Goal: Communication & Community: Participate in discussion

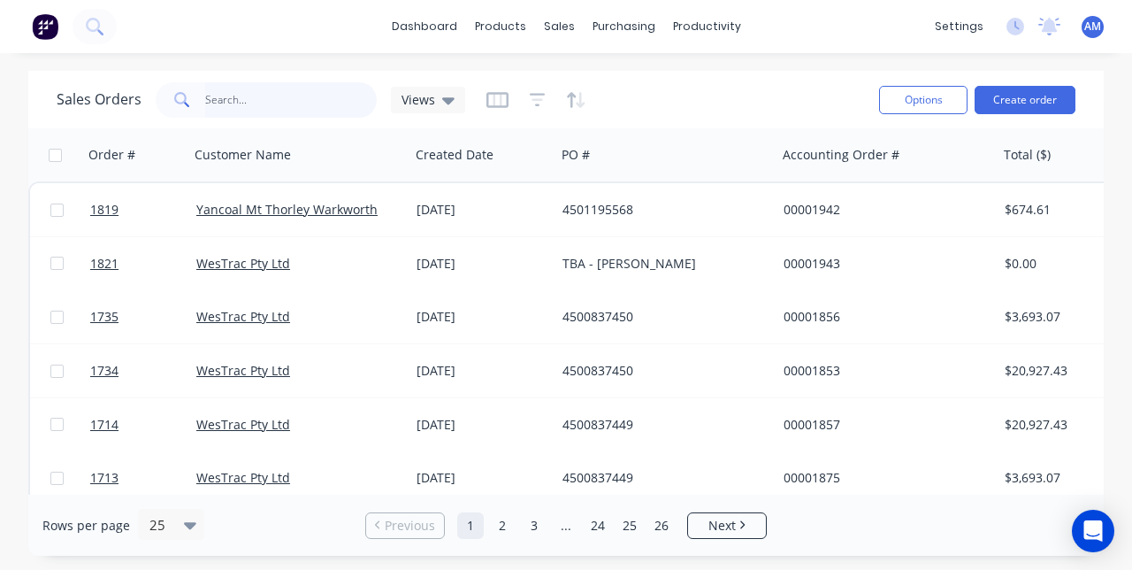
click at [225, 82] on input "text" at bounding box center [291, 99] width 172 height 35
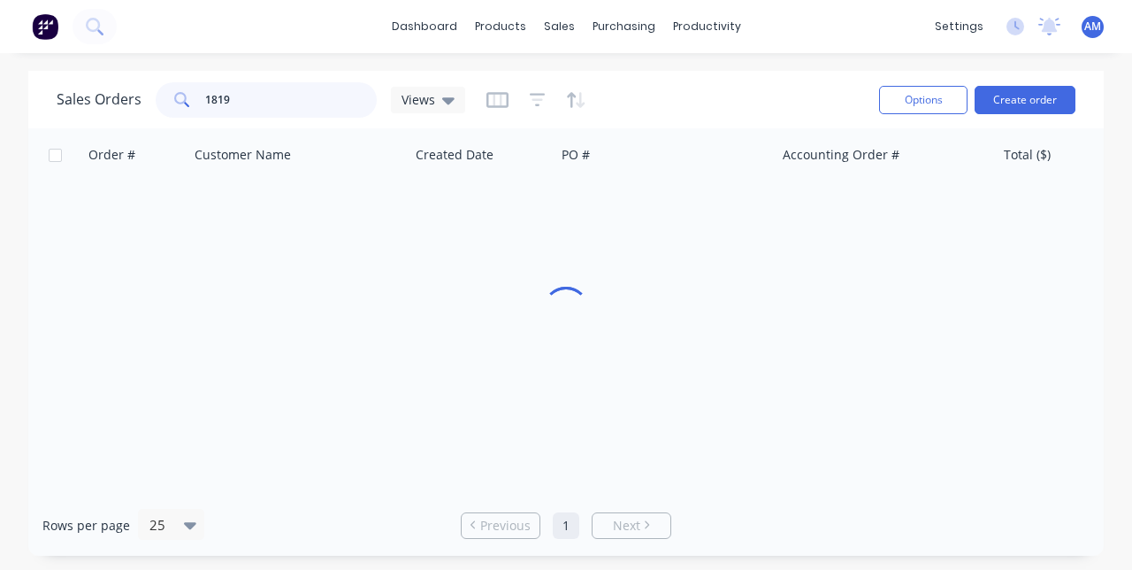
type input "1819"
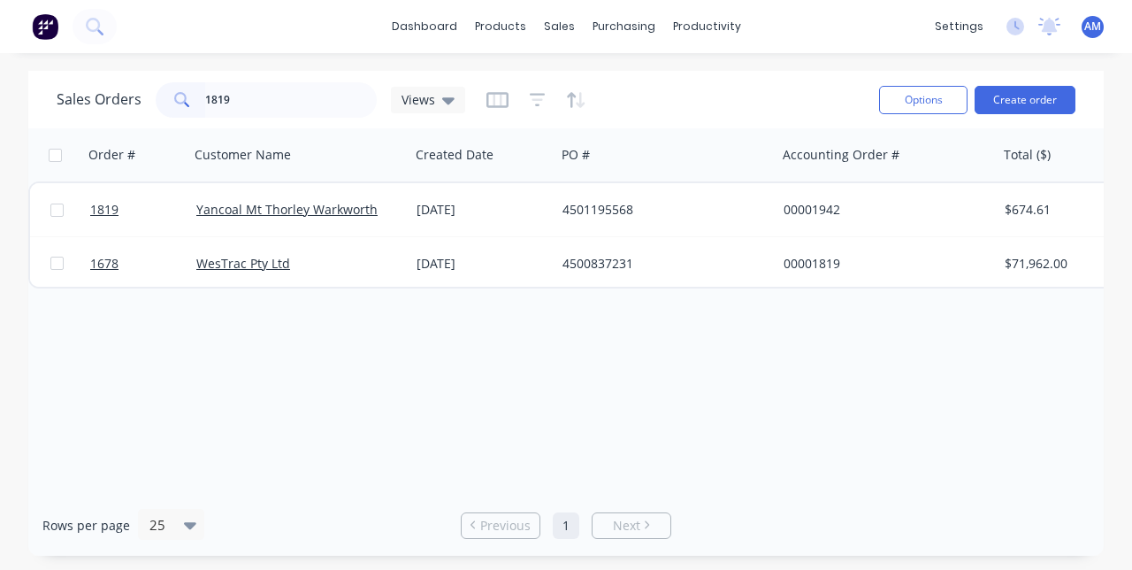
click at [902, 201] on div "00001942" at bounding box center [882, 210] width 196 height 18
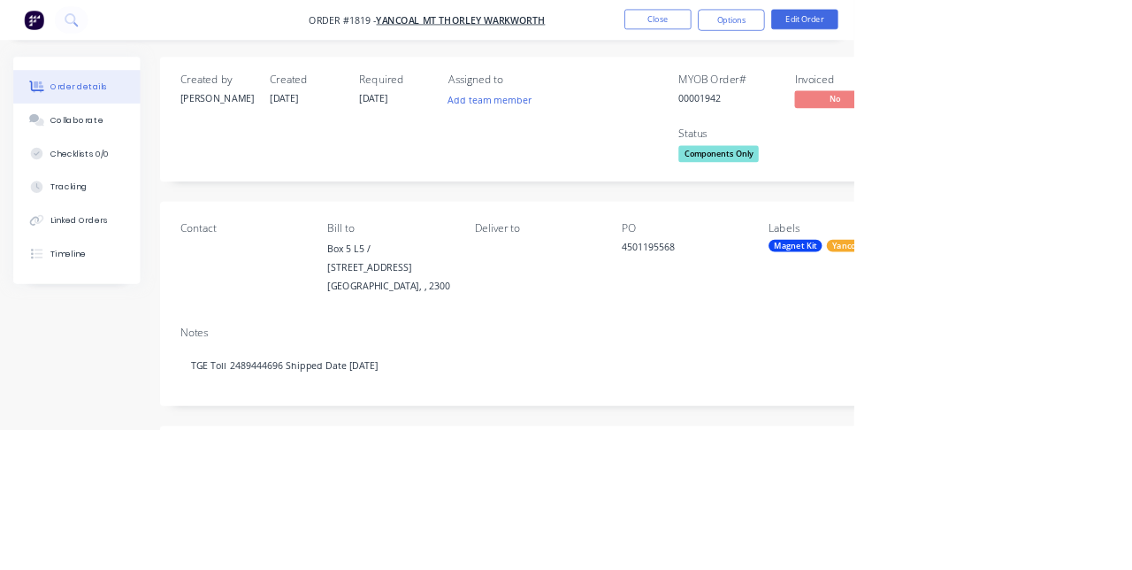
click at [64, 163] on button "Collaborate" at bounding box center [102, 159] width 168 height 44
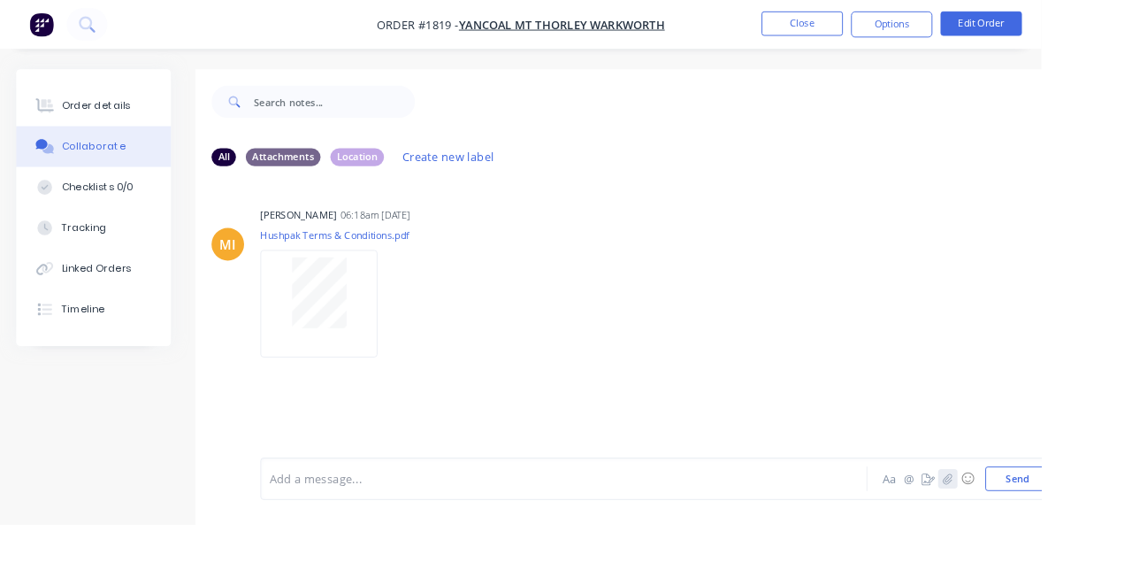
click at [1031, 526] on icon "button" at bounding box center [1030, 520] width 11 height 12
click at [1131, 533] on button "Send" at bounding box center [1106, 520] width 70 height 27
click at [1038, 531] on button "button" at bounding box center [1030, 520] width 21 height 21
click at [1115, 533] on button "Send" at bounding box center [1106, 520] width 70 height 27
